Goal: Transaction & Acquisition: Download file/media

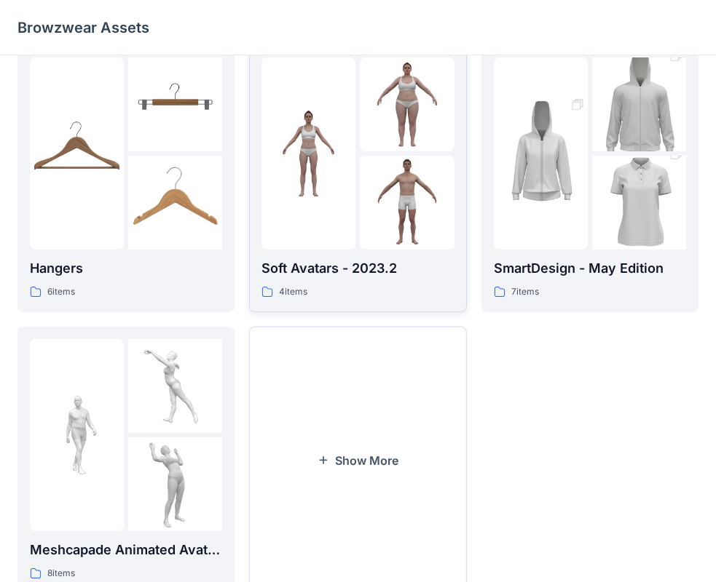
scroll to position [362, 0]
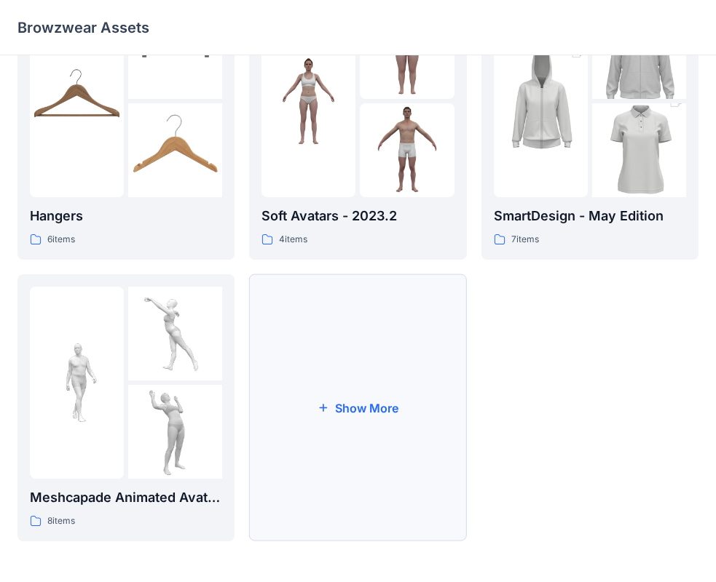
click at [351, 424] on button "Show More" at bounding box center [357, 407] width 217 height 267
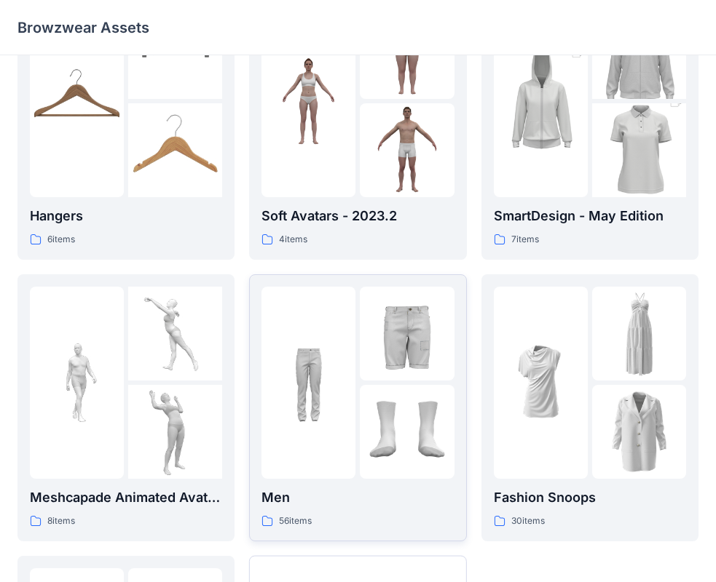
click at [351, 351] on img at bounding box center [308, 383] width 94 height 94
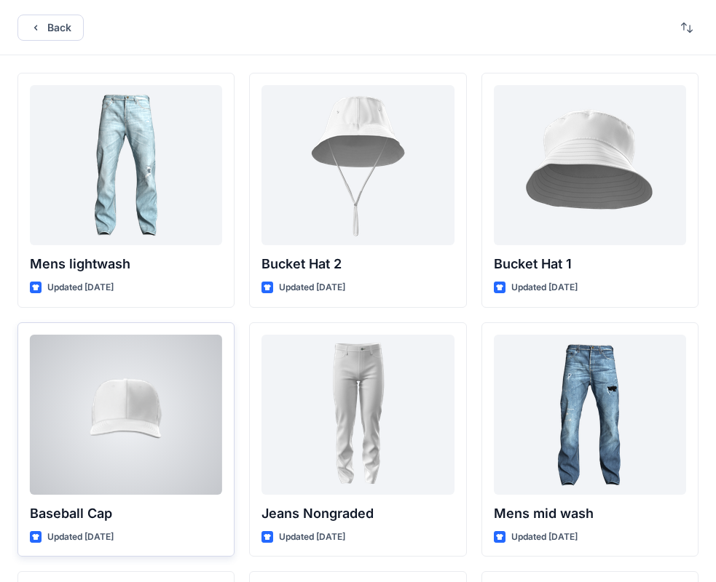
click at [139, 425] on div at bounding box center [126, 415] width 192 height 160
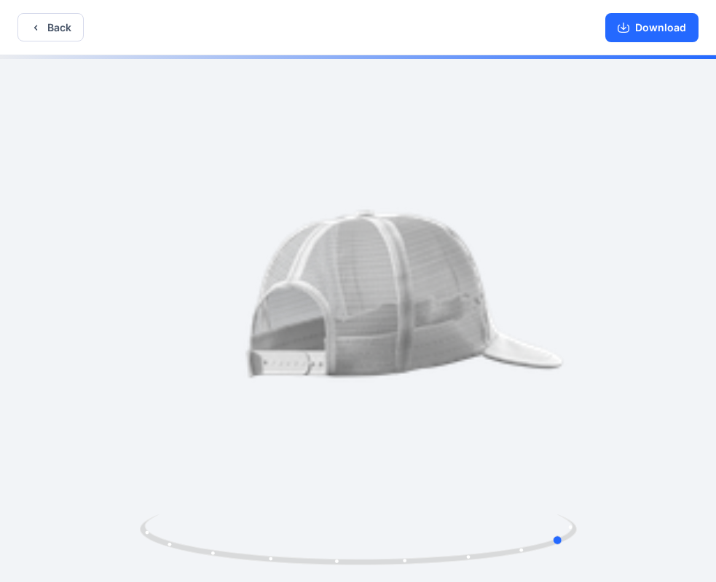
drag, startPoint x: 560, startPoint y: 336, endPoint x: 339, endPoint y: 350, distance: 221.8
click at [339, 350] on div at bounding box center [358, 320] width 716 height 530
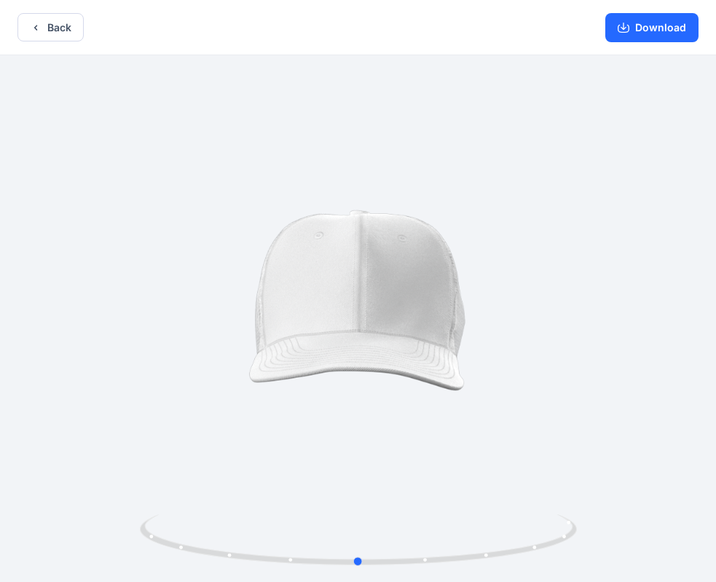
drag, startPoint x: 633, startPoint y: 362, endPoint x: 435, endPoint y: 376, distance: 198.5
click at [435, 376] on div at bounding box center [358, 320] width 716 height 530
click at [642, 35] on button "Download" at bounding box center [651, 27] width 93 height 29
